Goal: Check status: Check status

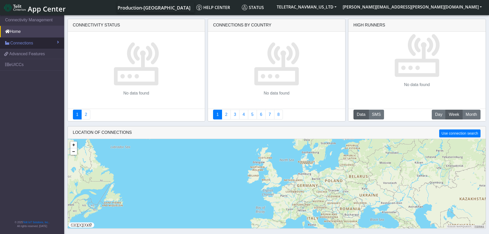
click at [30, 46] on link "Connections" at bounding box center [32, 42] width 64 height 11
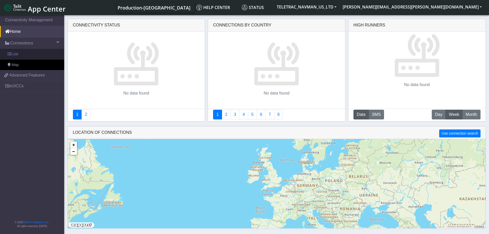
click at [18, 56] on link "List" at bounding box center [32, 54] width 64 height 11
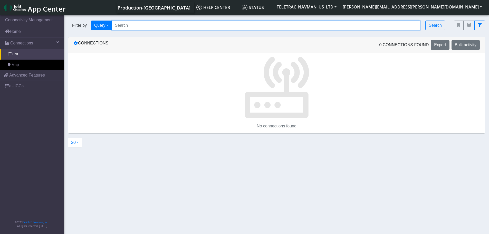
click at [171, 24] on input "Search..." at bounding box center [266, 26] width 309 height 10
paste input "89358151000025958458"
type input "89358151000025958458"
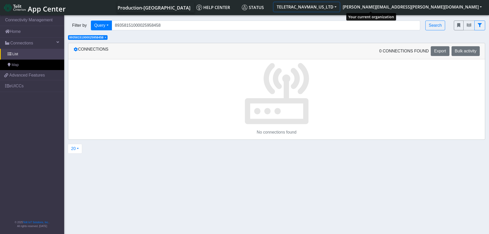
click at [340, 8] on button "TELETRAC_NAVMAN_US_LTD" at bounding box center [307, 6] width 66 height 9
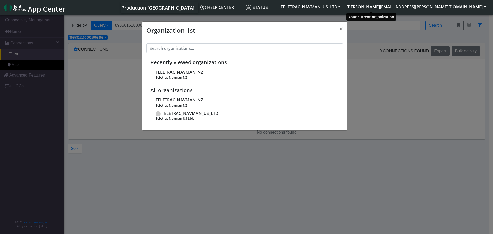
scroll to position [2, 0]
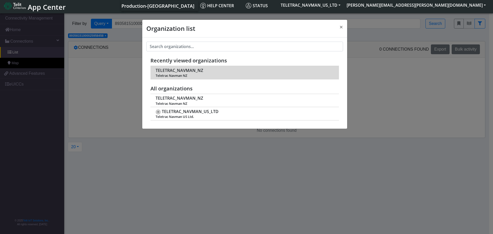
click at [212, 74] on span "Teletrac Navman NZ" at bounding box center [245, 76] width 178 height 4
click at [210, 74] on span "Teletrac Navman NZ" at bounding box center [245, 76] width 178 height 4
click at [209, 74] on span "Teletrac Navman NZ" at bounding box center [245, 76] width 178 height 4
click at [176, 74] on span "Teletrac Navman NZ" at bounding box center [245, 76] width 178 height 4
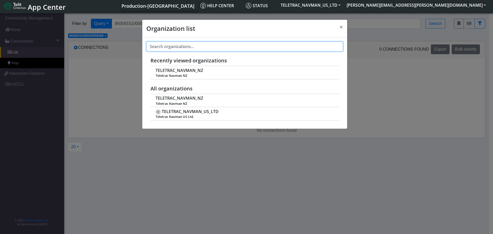
click at [230, 50] on input "text" at bounding box center [244, 47] width 197 height 10
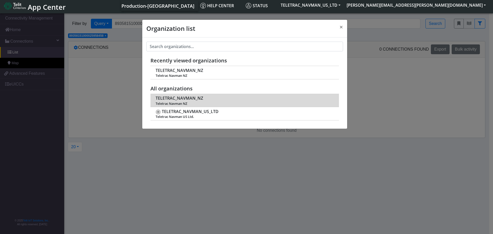
click at [183, 99] on span "TELETRAC_NAVMAN_NZ" at bounding box center [179, 98] width 47 height 5
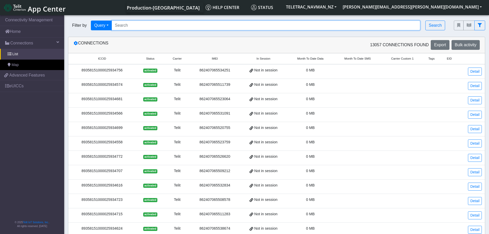
click at [134, 28] on input "Search..." at bounding box center [266, 26] width 309 height 10
paste input "89358151000025958458"
type input "89358151000025958458"
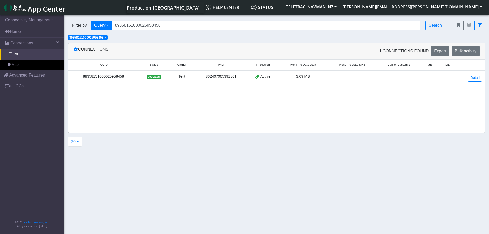
click at [102, 78] on div "89358151000025958458" at bounding box center [103, 77] width 64 height 6
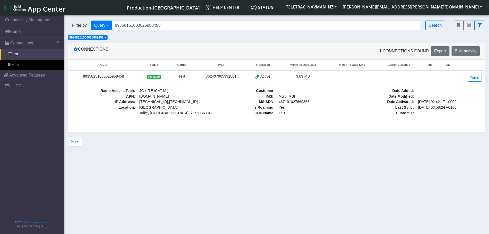
click at [210, 163] on section "Connectivity Management Home Connections List Map f5839b3a81930f3b10db6a3afb35d…" at bounding box center [244, 124] width 489 height 221
